Goal: Check status: Check status

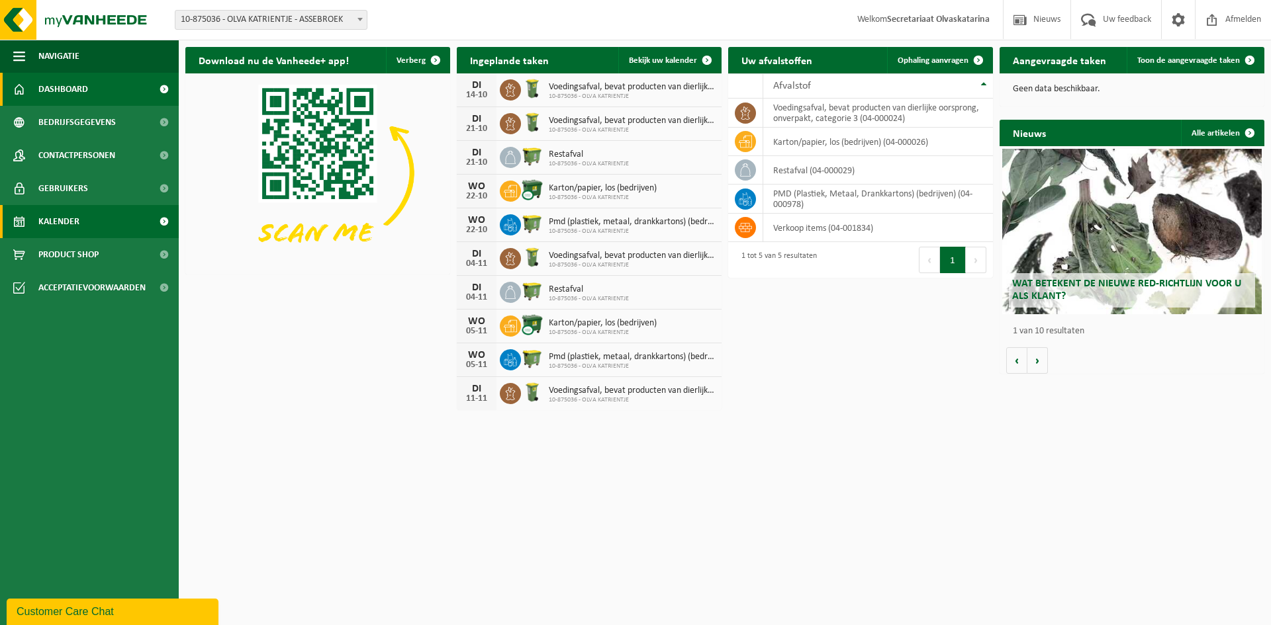
click at [58, 224] on span "Kalender" at bounding box center [58, 221] width 41 height 33
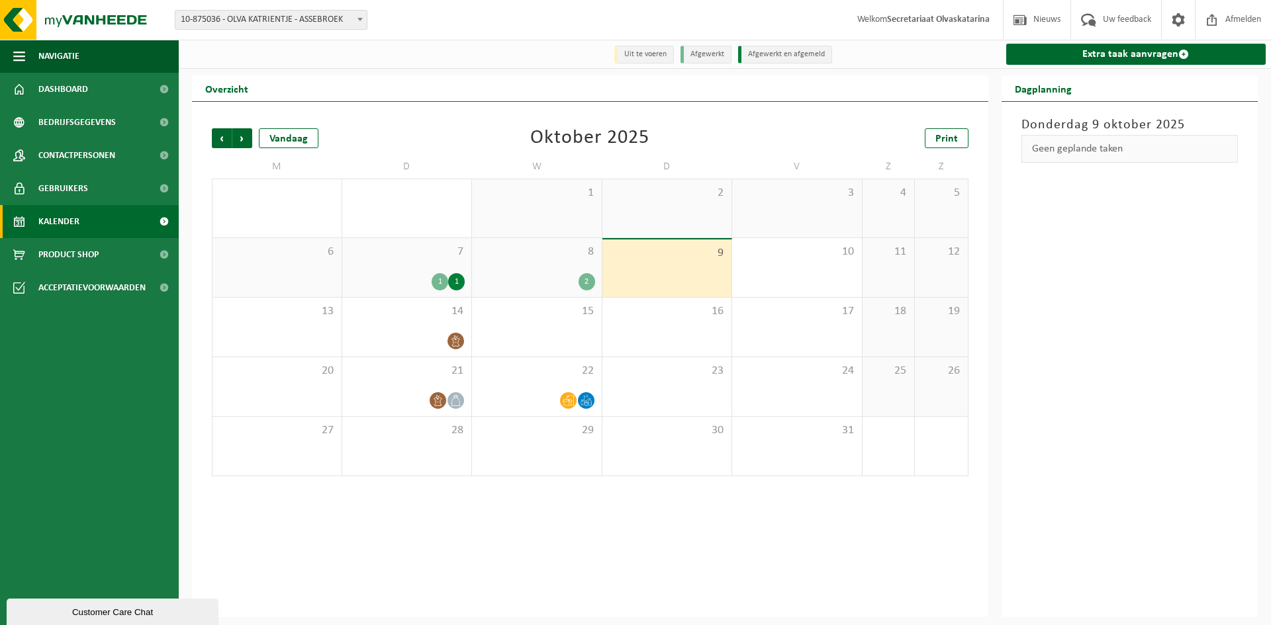
click at [455, 281] on div "1" at bounding box center [456, 281] width 17 height 17
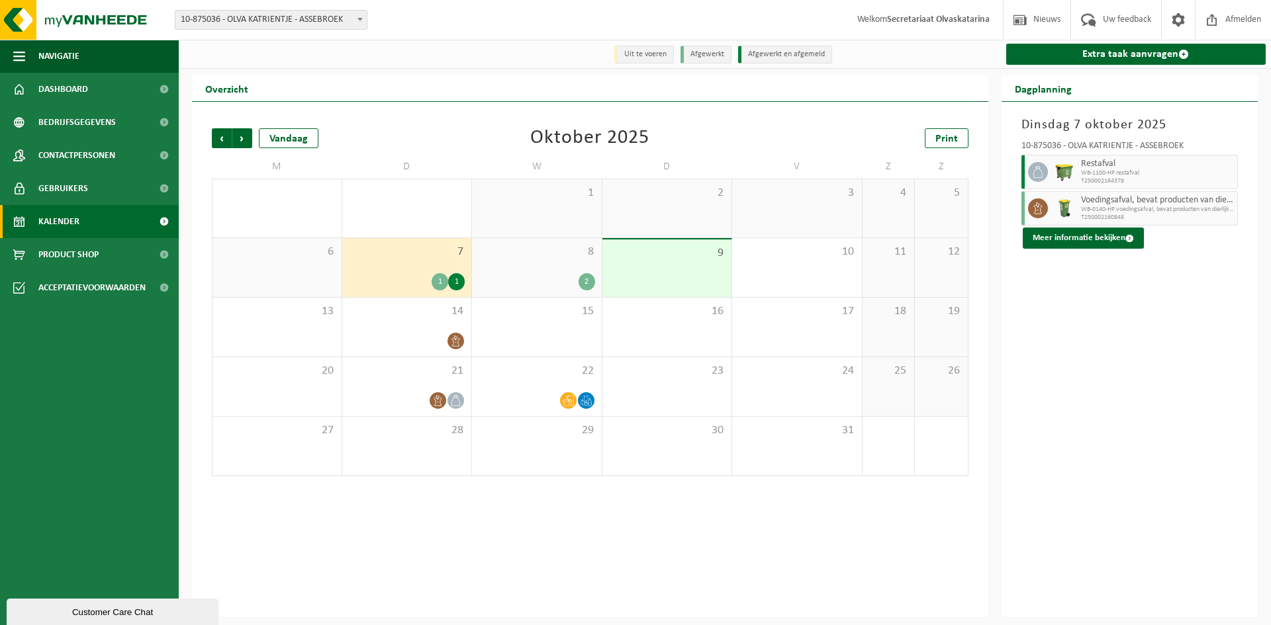
click at [437, 285] on div "1" at bounding box center [440, 281] width 17 height 17
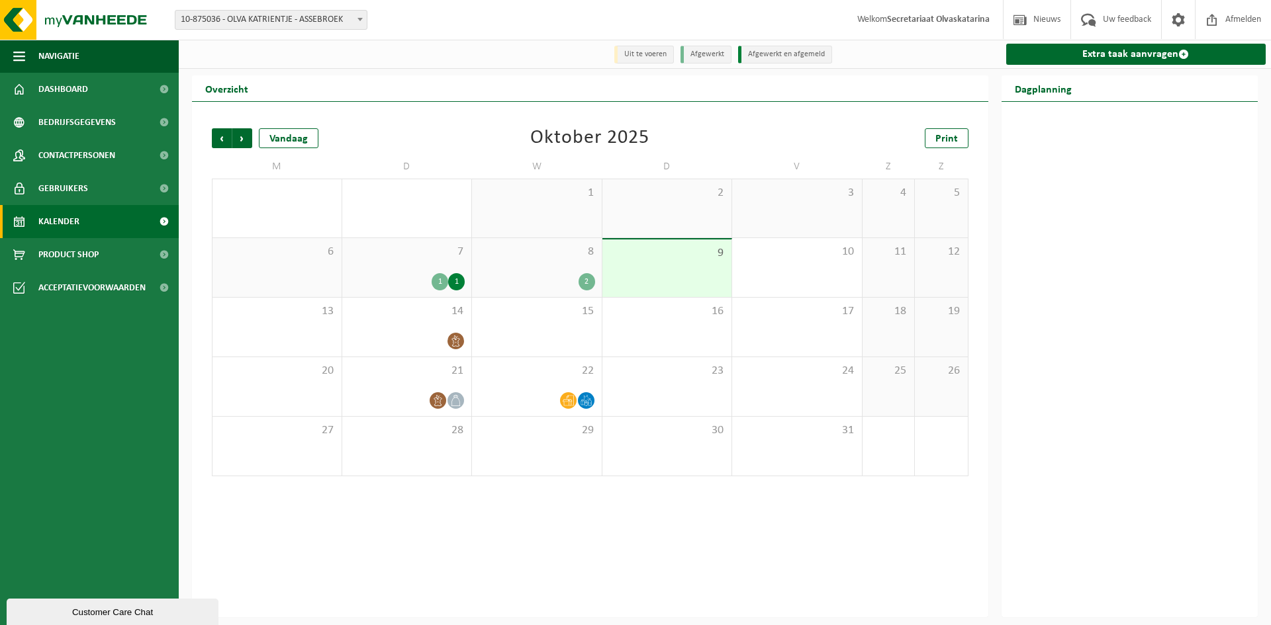
click at [455, 284] on div "1" at bounding box center [456, 281] width 17 height 17
